Goal: Information Seeking & Learning: Learn about a topic

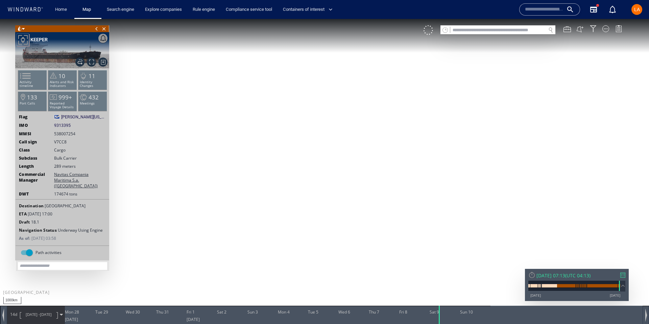
click at [504, 31] on input "text" at bounding box center [499, 30] width 96 height 9
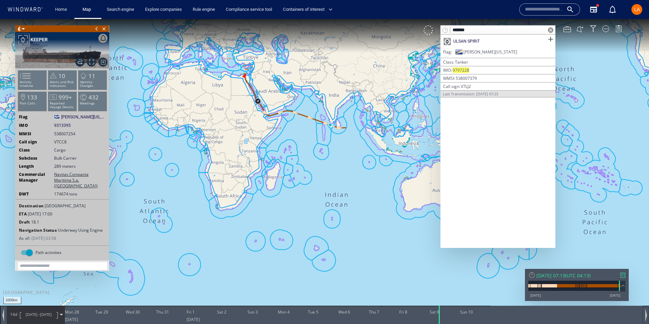
type input "*******"
click at [495, 41] on div "ULSAN SPIRIT" at bounding box center [498, 41] width 115 height 14
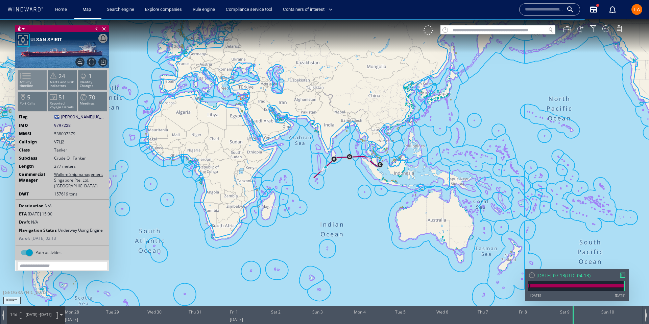
click at [26, 79] on span at bounding box center [21, 76] width 10 height 10
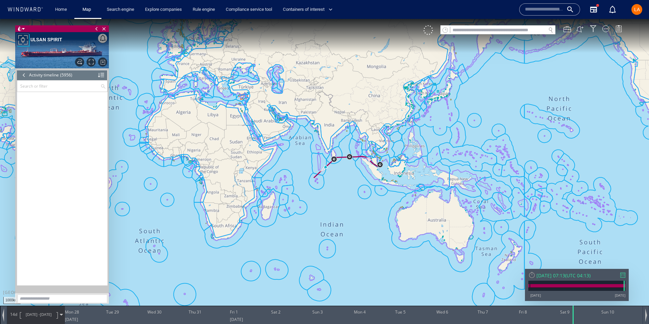
scroll to position [110599, 0]
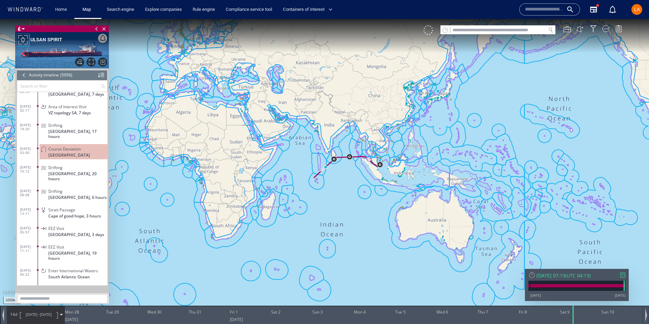
click at [561, 274] on div "[DATE] 07:13" at bounding box center [551, 275] width 29 height 6
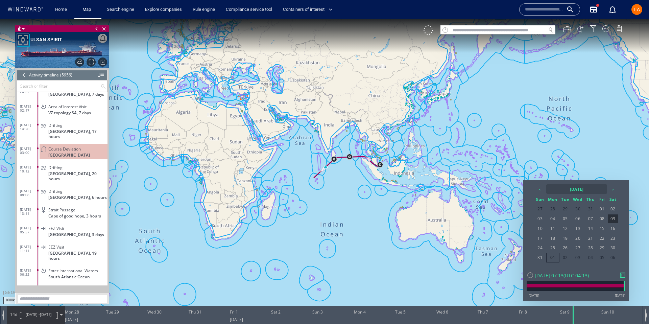
click at [564, 186] on th "[DATE]" at bounding box center [577, 188] width 61 height 9
click at [538, 187] on th "‹" at bounding box center [541, 188] width 10 height 9
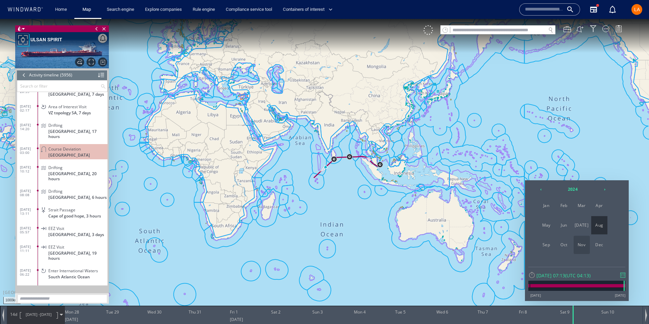
click at [581, 241] on span "Nov" at bounding box center [582, 245] width 16 height 18
click at [601, 220] on span "08" at bounding box center [602, 218] width 10 height 9
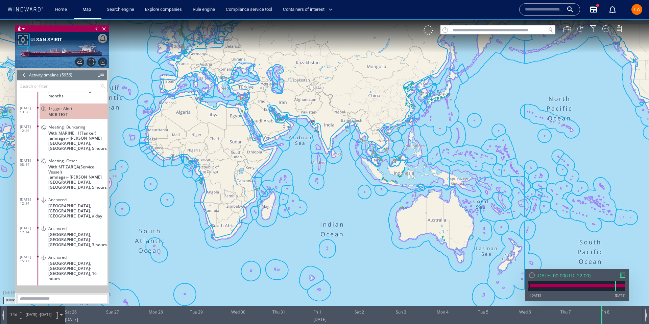
scroll to position [100803, 0]
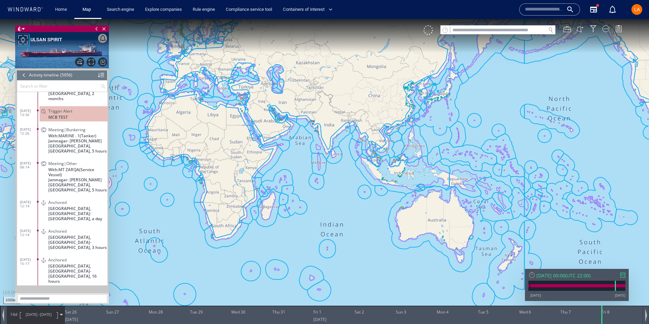
click at [25, 85] on input "text" at bounding box center [58, 85] width 83 height 11
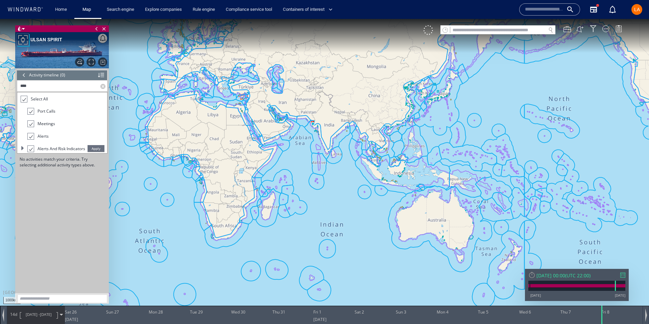
type input "****"
drag, startPoint x: 22, startPoint y: 101, endPoint x: 26, endPoint y: 105, distance: 6.0
click at [22, 101] on div at bounding box center [23, 99] width 7 height 8
click at [32, 112] on div at bounding box center [30, 111] width 7 height 7
click at [100, 149] on span "Apply" at bounding box center [96, 148] width 17 height 7
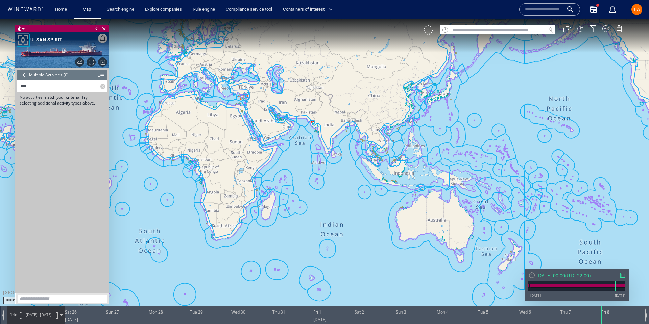
click at [103, 87] on label at bounding box center [103, 85] width 7 height 11
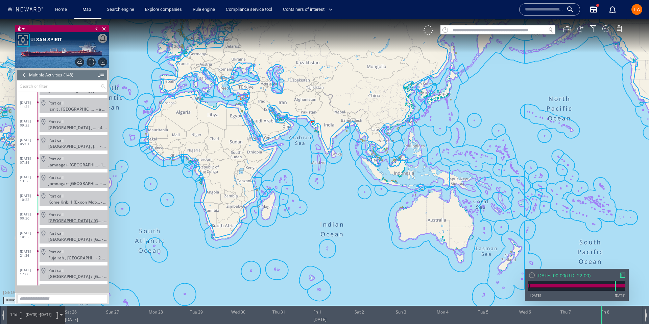
scroll to position [2566, 0]
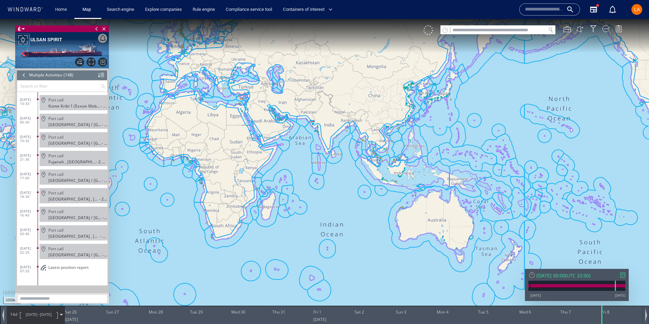
click at [640, 11] on div "LA" at bounding box center [637, 9] width 11 height 11
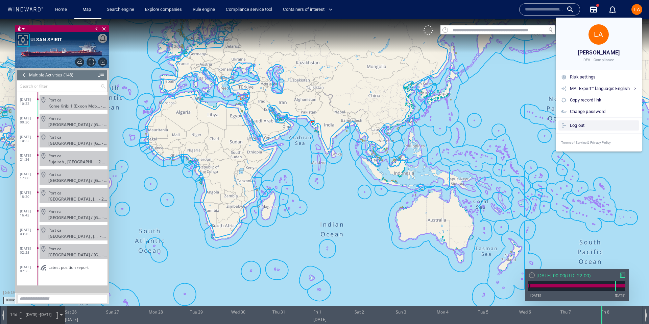
click at [575, 129] on div "Log out" at bounding box center [603, 125] width 67 height 7
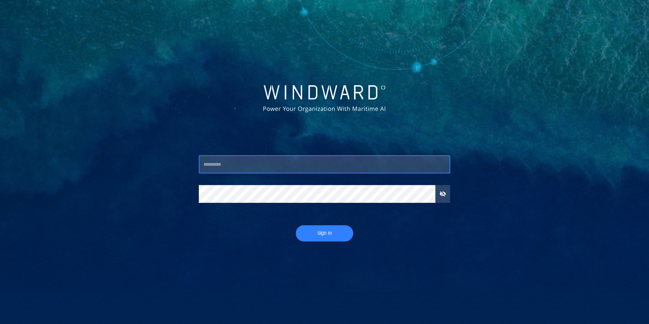
click at [244, 164] on input "text" at bounding box center [325, 165] width 252 height 18
click at [261, 165] on input "text" at bounding box center [325, 165] width 252 height 18
type input "*****"
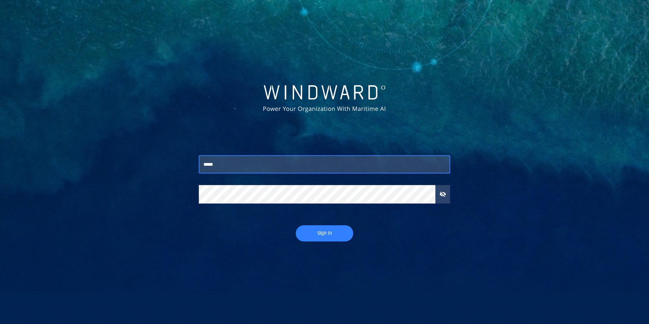
click at [324, 233] on span "Sign In" at bounding box center [325, 233] width 44 height 8
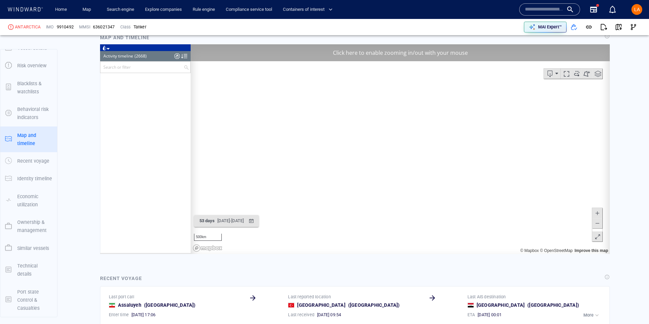
scroll to position [48532, 0]
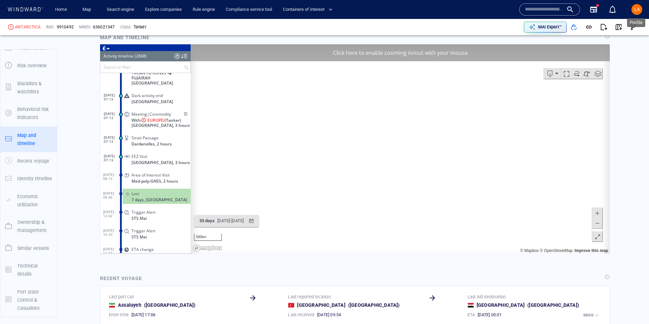
click at [637, 8] on span "LA" at bounding box center [637, 9] width 6 height 5
